Goal: Task Accomplishment & Management: Complete application form

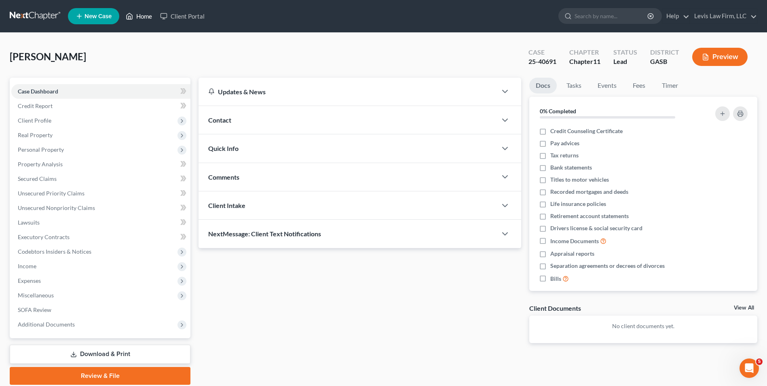
drag, startPoint x: 140, startPoint y: 17, endPoint x: 769, endPoint y: 91, distance: 633.6
click at [140, 17] on link "Home" at bounding box center [139, 16] width 34 height 15
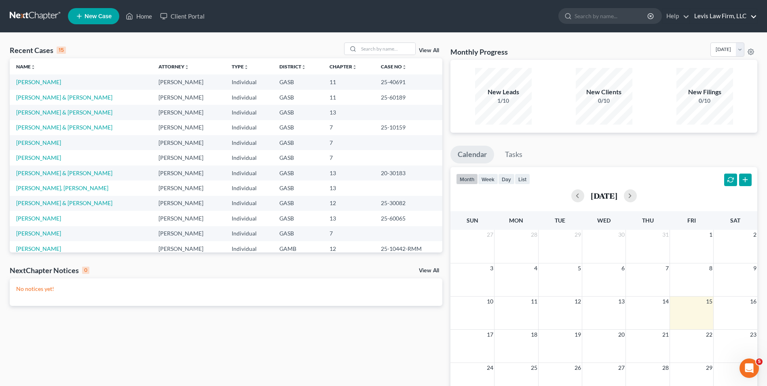
click at [717, 19] on link "Levis Law Firm, LLC" at bounding box center [723, 16] width 67 height 15
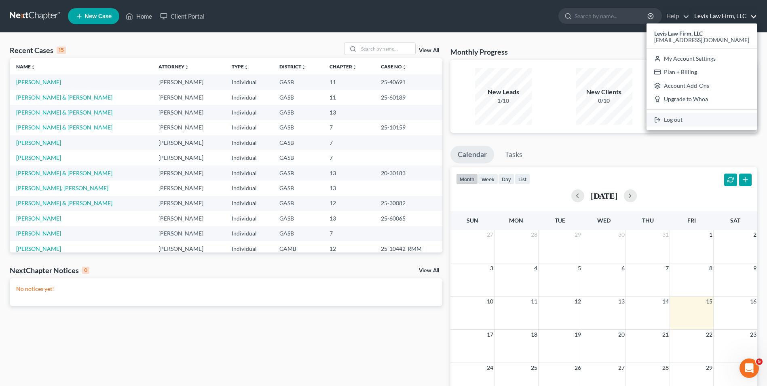
click at [686, 121] on link "Log out" at bounding box center [702, 120] width 110 height 14
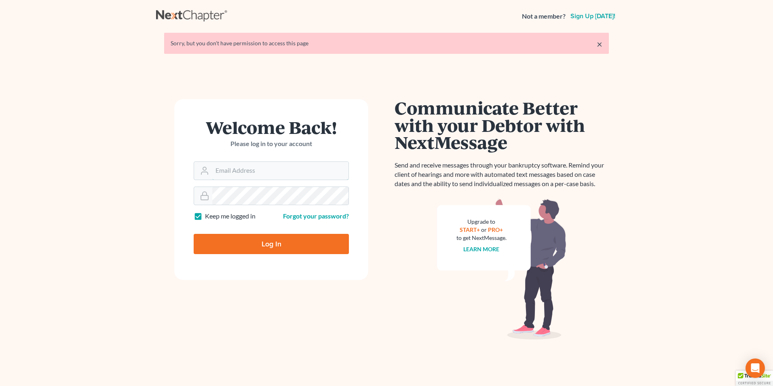
type input "[EMAIL_ADDRESS][DOMAIN_NAME]"
click at [252, 241] on input "Log In" at bounding box center [271, 244] width 155 height 20
type input "Thinking..."
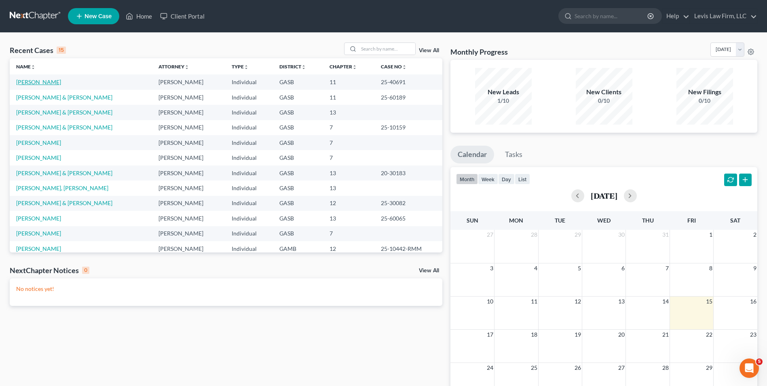
click at [37, 83] on link "[PERSON_NAME]" at bounding box center [38, 81] width 45 height 7
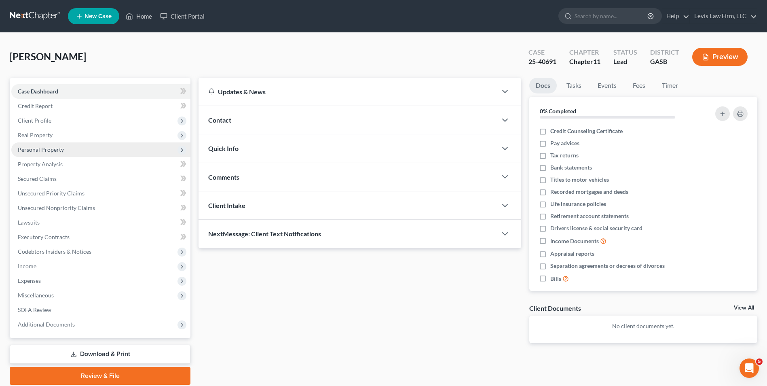
click at [49, 150] on span "Personal Property" at bounding box center [41, 149] width 46 height 7
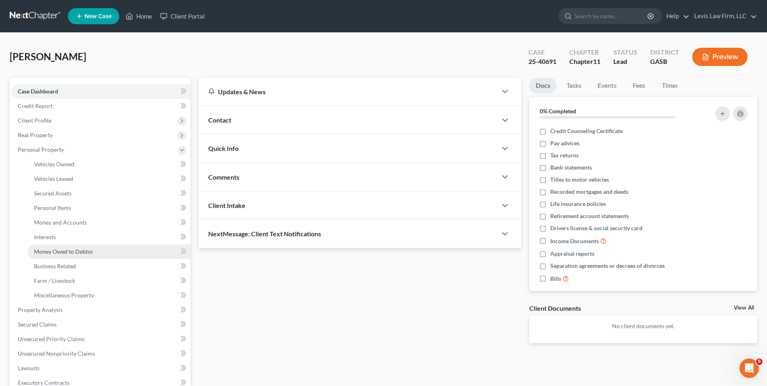
click at [80, 252] on span "Money Owed to Debtor" at bounding box center [63, 251] width 59 height 7
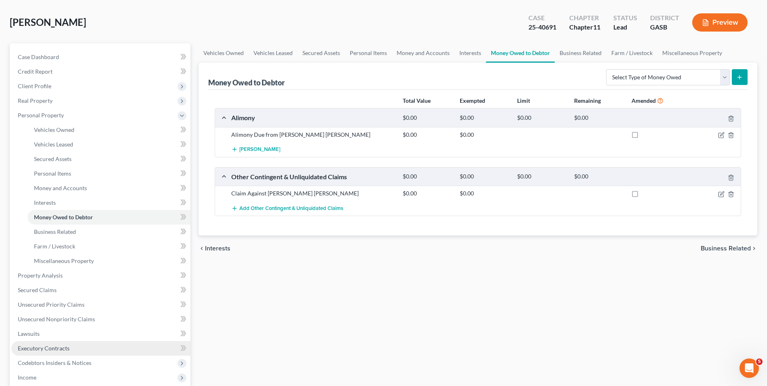
scroll to position [81, 0]
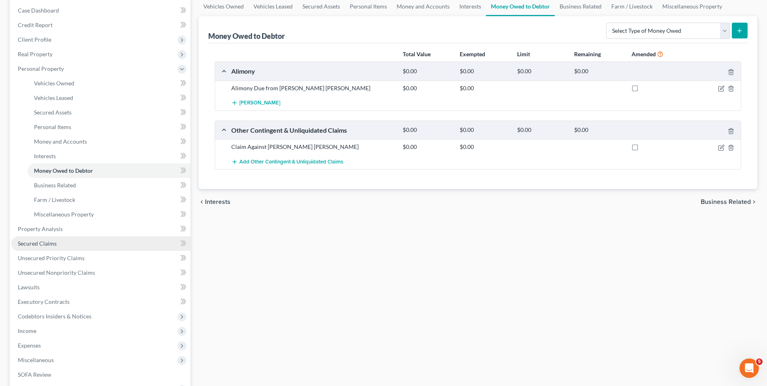
click at [41, 243] on span "Secured Claims" at bounding box center [37, 243] width 39 height 7
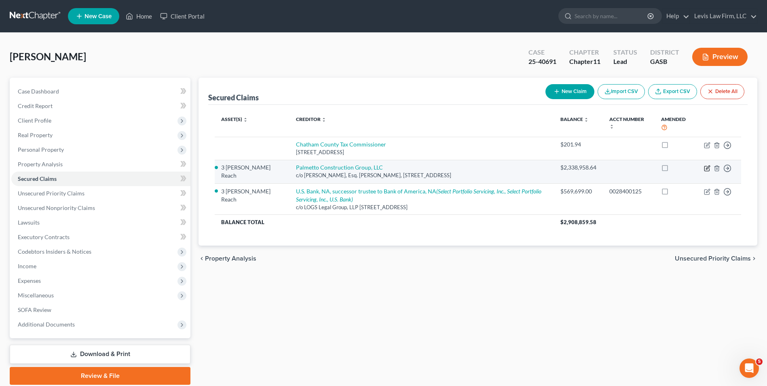
click at [709, 168] on icon "button" at bounding box center [708, 167] width 4 height 4
select select "10"
select select "15"
select select "3"
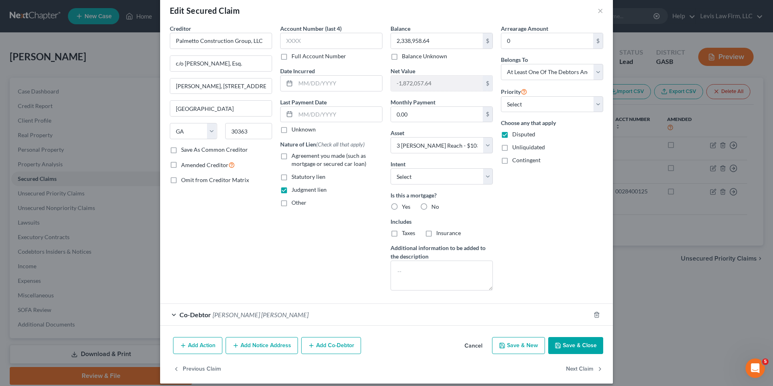
scroll to position [20, 0]
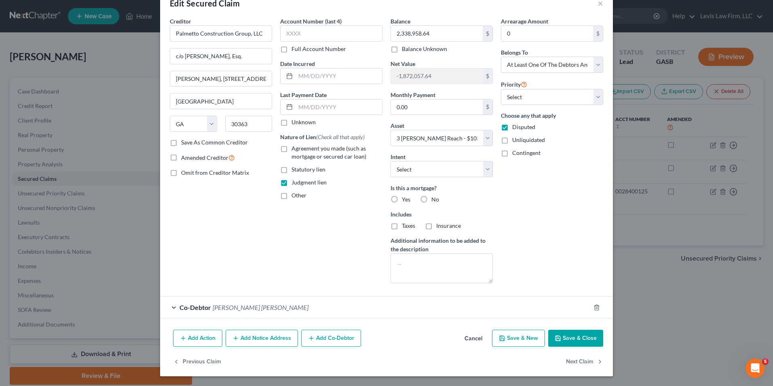
click at [322, 342] on button "Add Co-Debtor" at bounding box center [331, 338] width 60 height 17
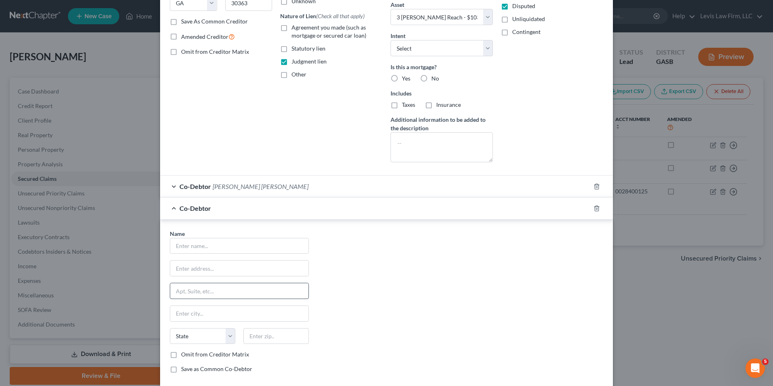
scroll to position [142, 0]
click at [173, 247] on input "text" at bounding box center [239, 245] width 138 height 15
type input "Restoration Specialists, LLC"
type input "7 Windward Way"
type input "Savannah"
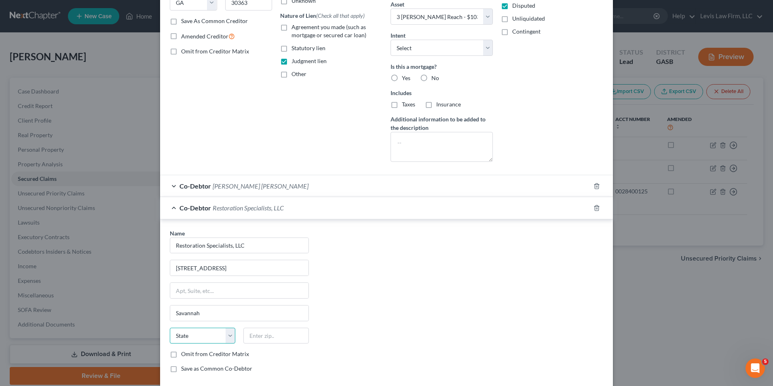
select select "10"
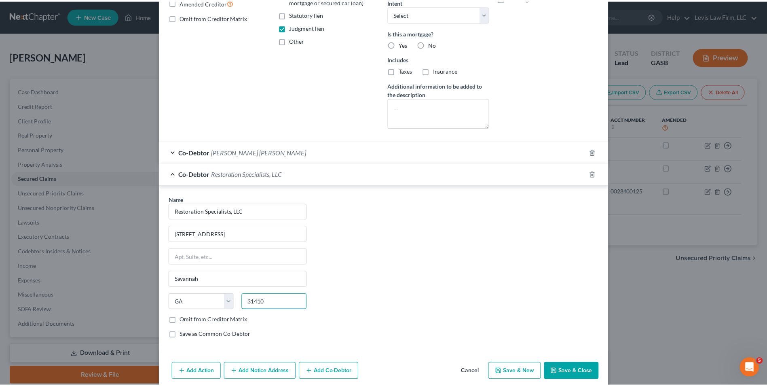
scroll to position [209, 0]
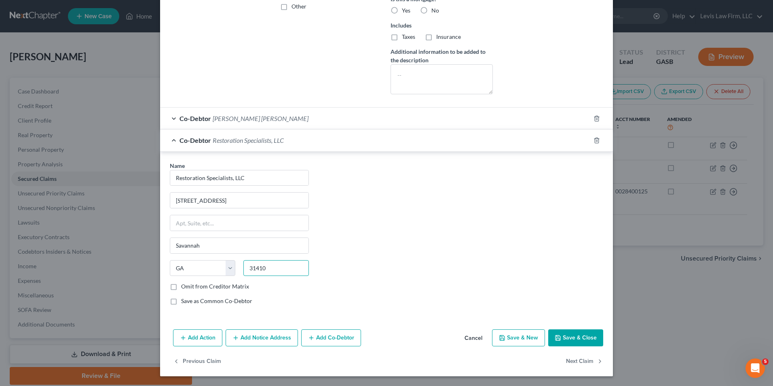
type input "31410"
click at [578, 336] on button "Save & Close" at bounding box center [575, 337] width 55 height 17
select select
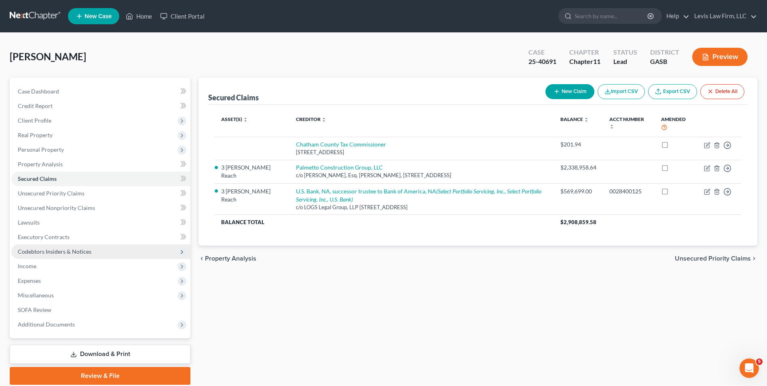
click at [68, 250] on span "Codebtors Insiders & Notices" at bounding box center [55, 251] width 74 height 7
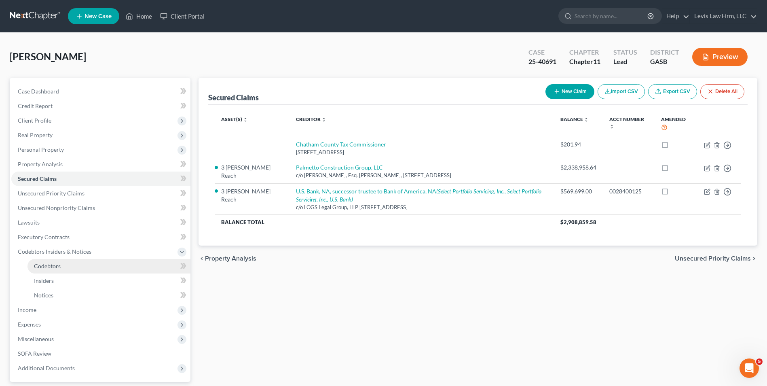
click at [61, 263] on link "Codebtors" at bounding box center [109, 266] width 163 height 15
